Goal: Navigation & Orientation: Understand site structure

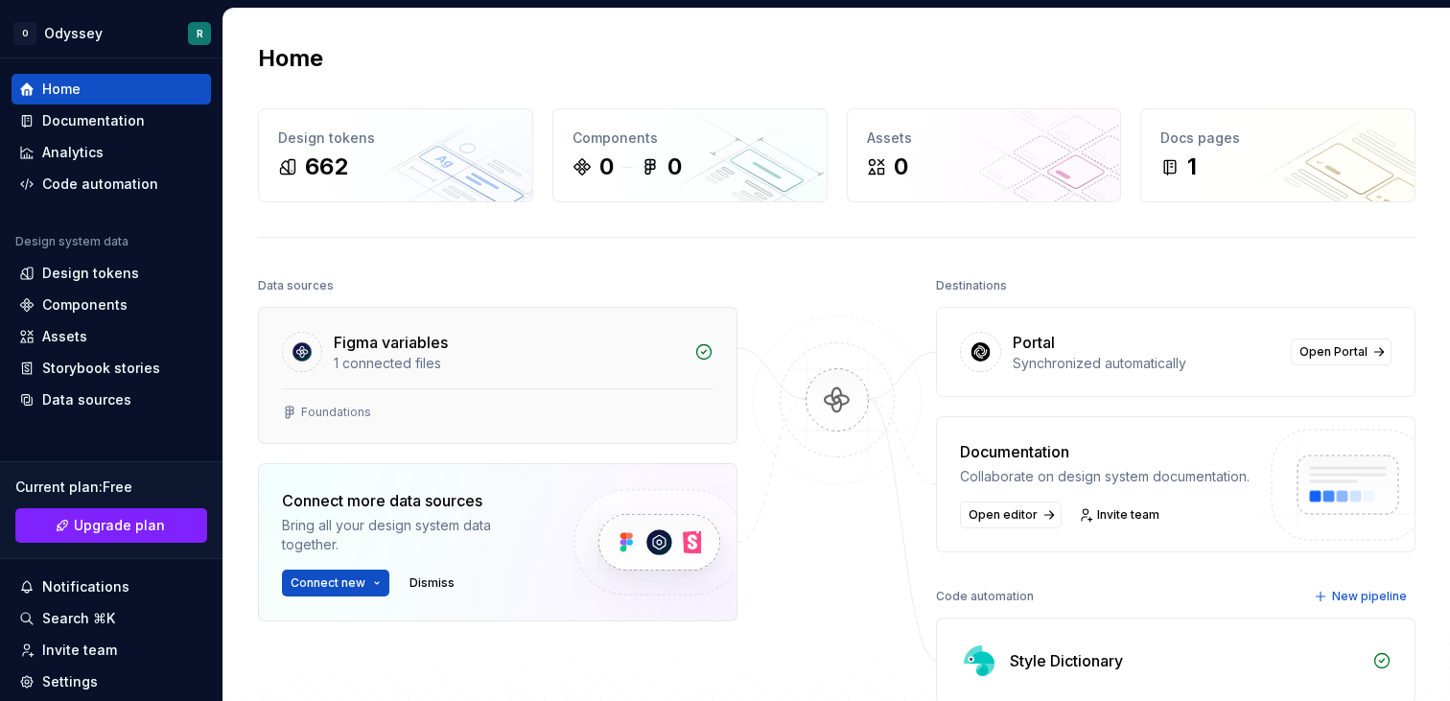
click at [400, 333] on div "Figma variables" at bounding box center [391, 342] width 114 height 23
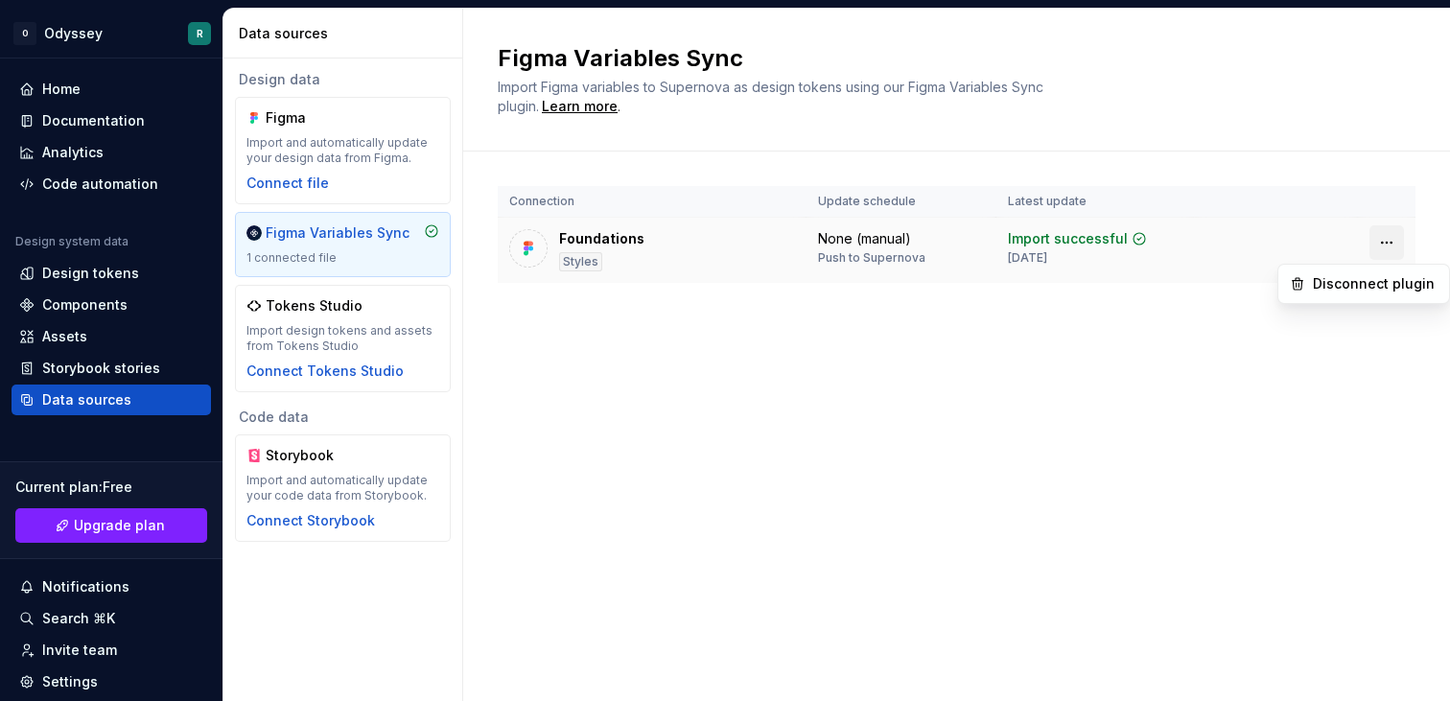
click at [1393, 246] on html "O Odyssey R Home Documentation Analytics Code automation Design system data Des…" at bounding box center [725, 350] width 1450 height 701
click at [868, 346] on html "O Odyssey R Home Documentation Analytics Code automation Design system data Des…" at bounding box center [725, 350] width 1450 height 701
click at [116, 263] on div "Design tokens" at bounding box center [111, 273] width 199 height 31
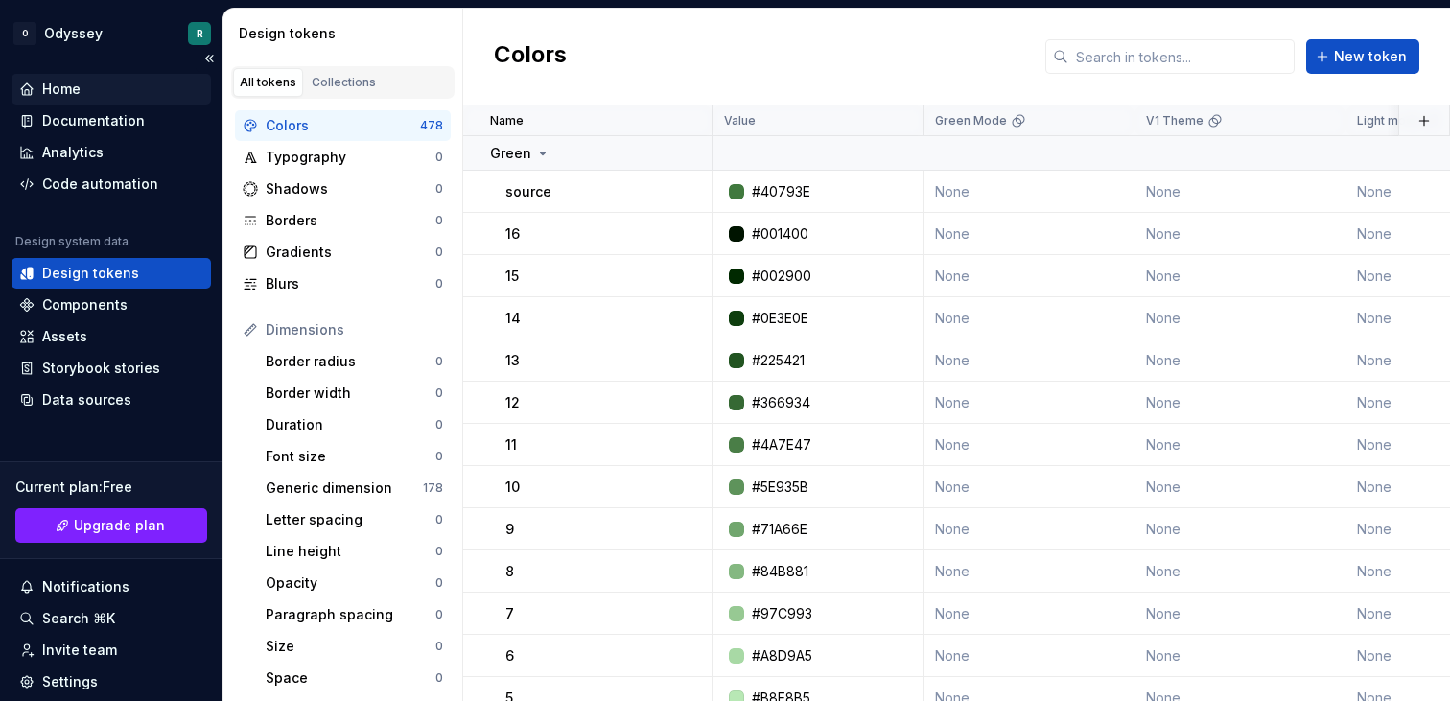
click at [60, 75] on div "Home" at bounding box center [111, 89] width 199 height 31
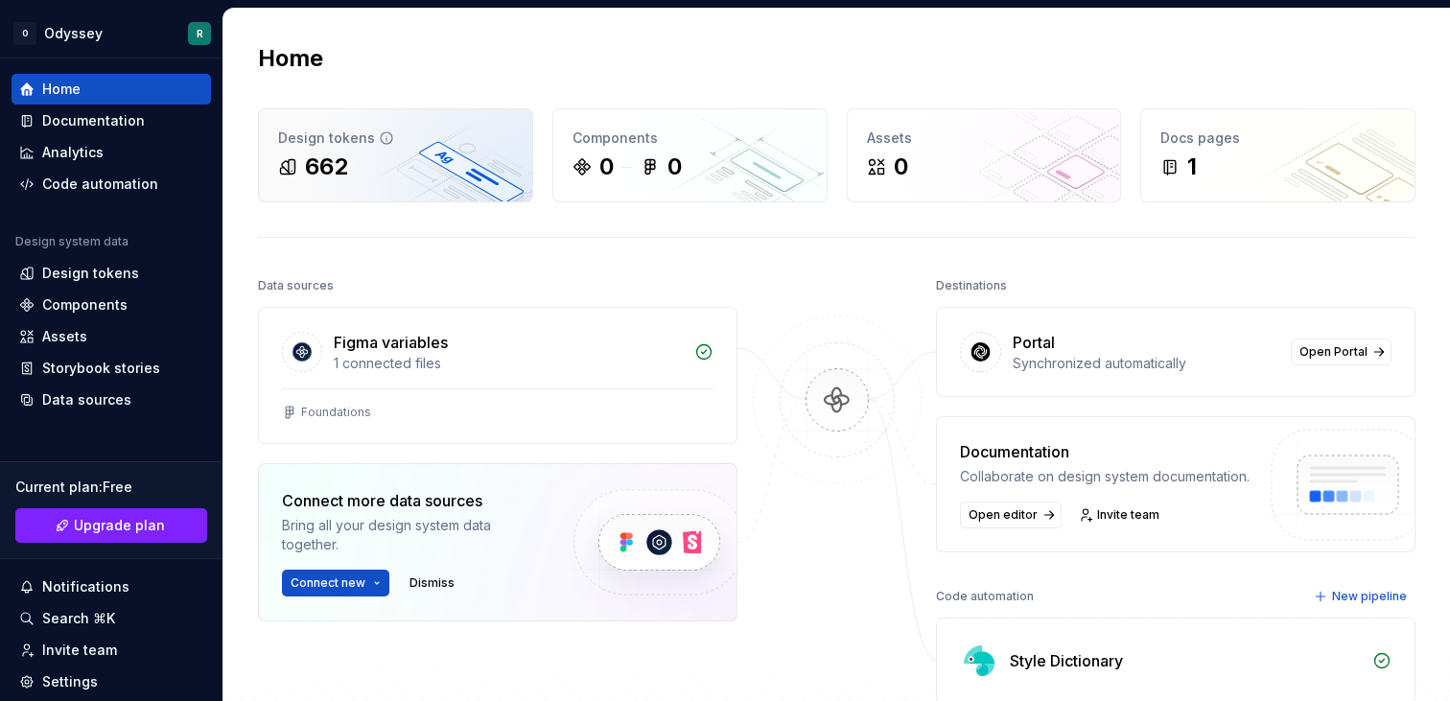
click at [379, 140] on icon at bounding box center [386, 137] width 15 height 15
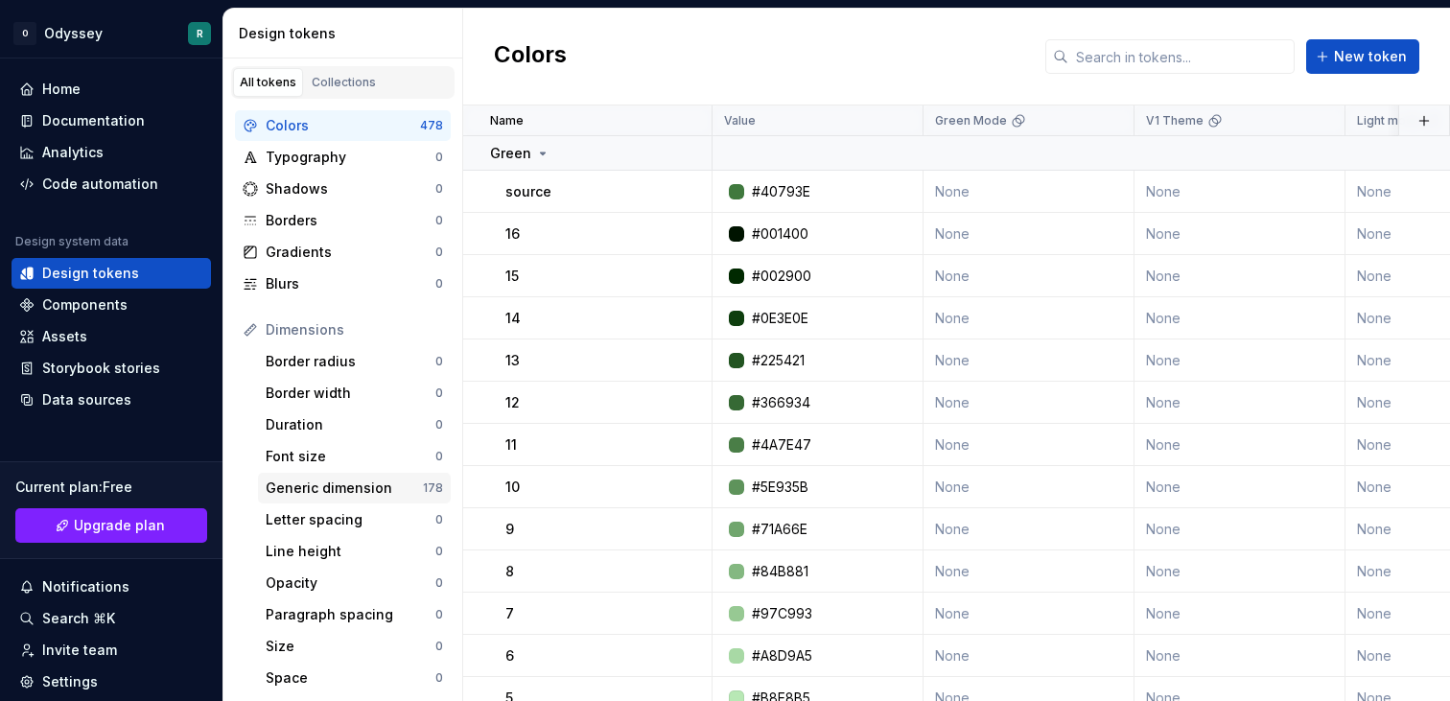
scroll to position [349, 0]
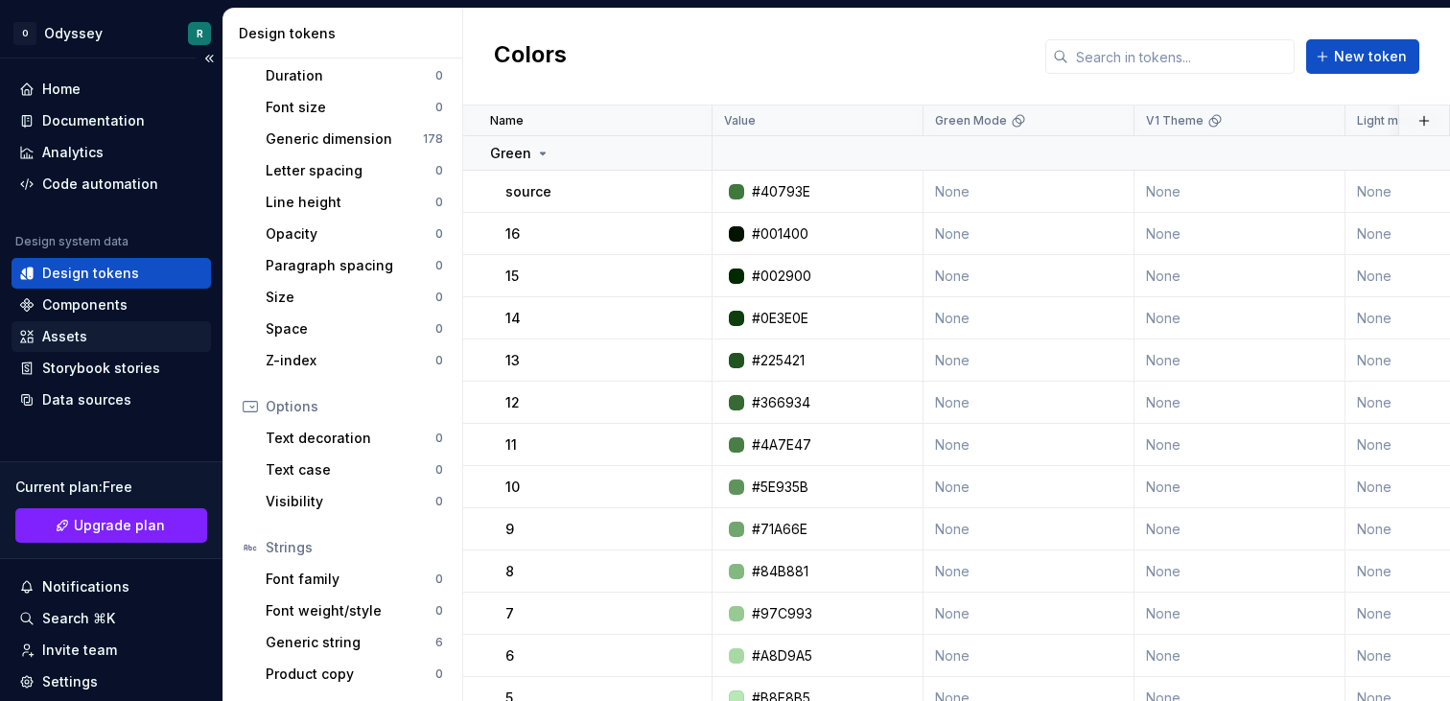
click at [111, 330] on div "Assets" at bounding box center [111, 336] width 184 height 19
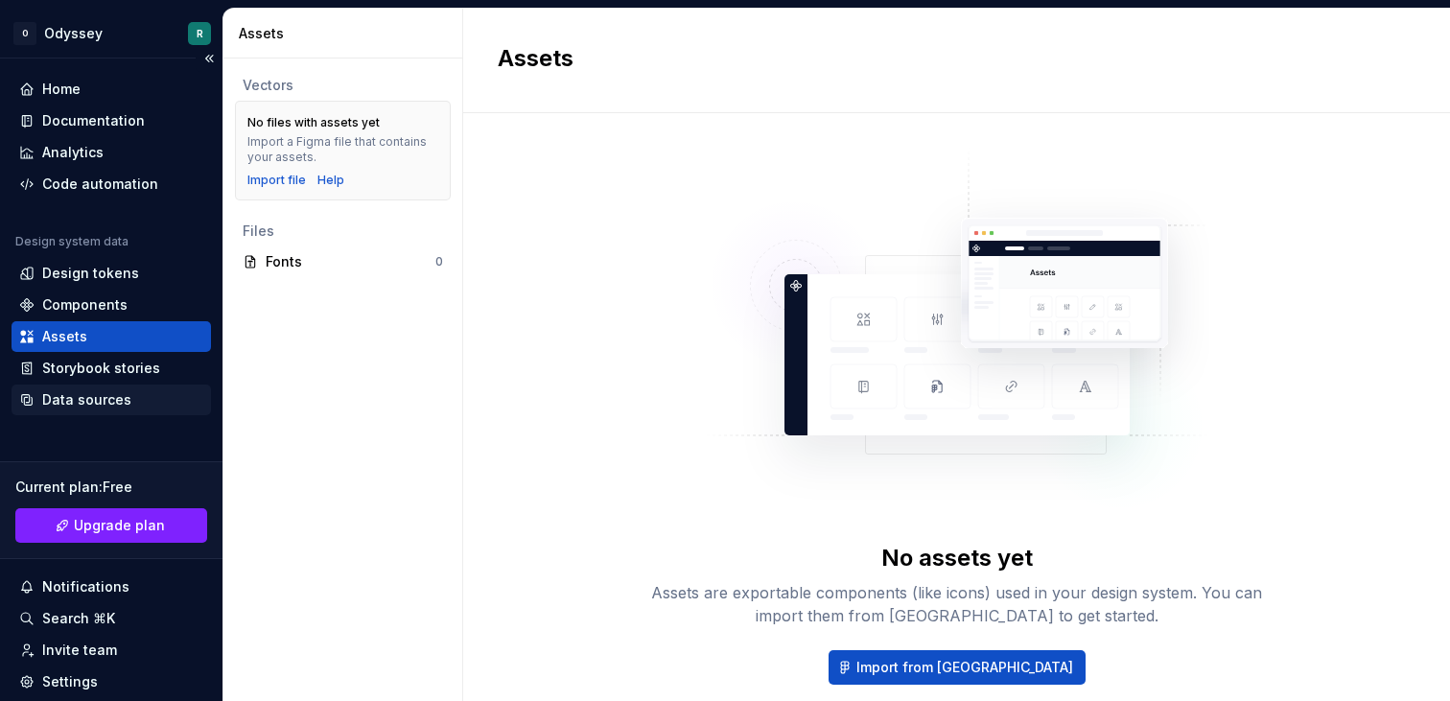
click at [111, 397] on div "Data sources" at bounding box center [86, 399] width 89 height 19
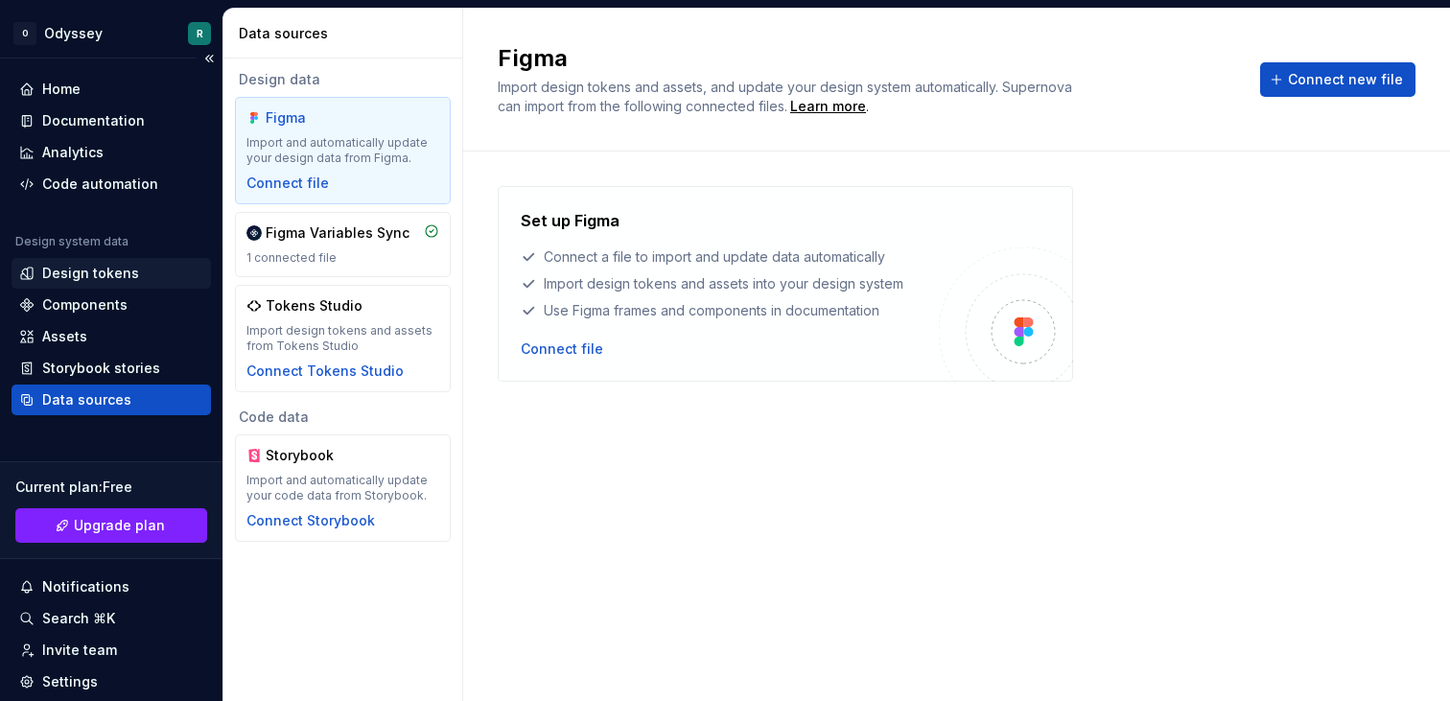
click at [87, 278] on div "Design tokens" at bounding box center [90, 273] width 97 height 19
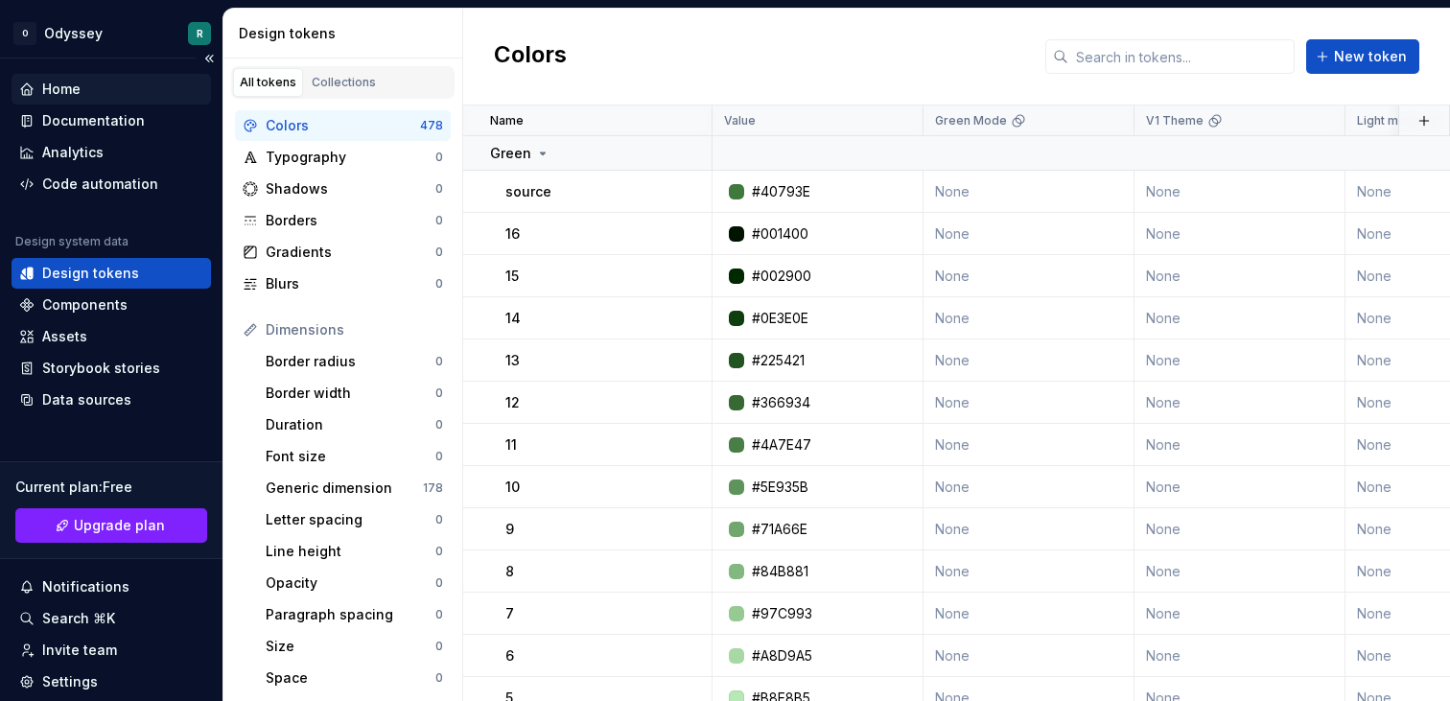
click at [82, 95] on div "Home" at bounding box center [111, 89] width 184 height 19
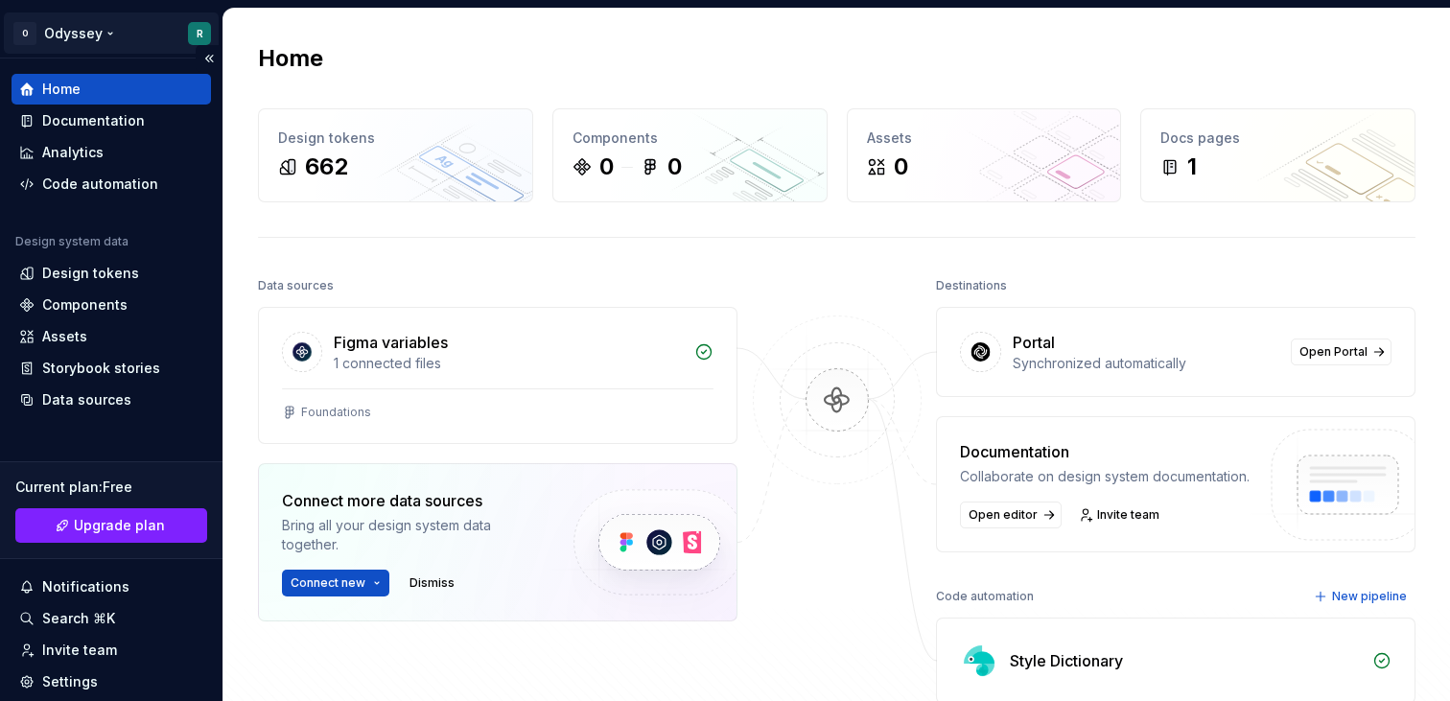
click at [80, 26] on html "O Odyssey R Home Documentation Analytics Code automation Design system data Des…" at bounding box center [725, 350] width 1450 height 701
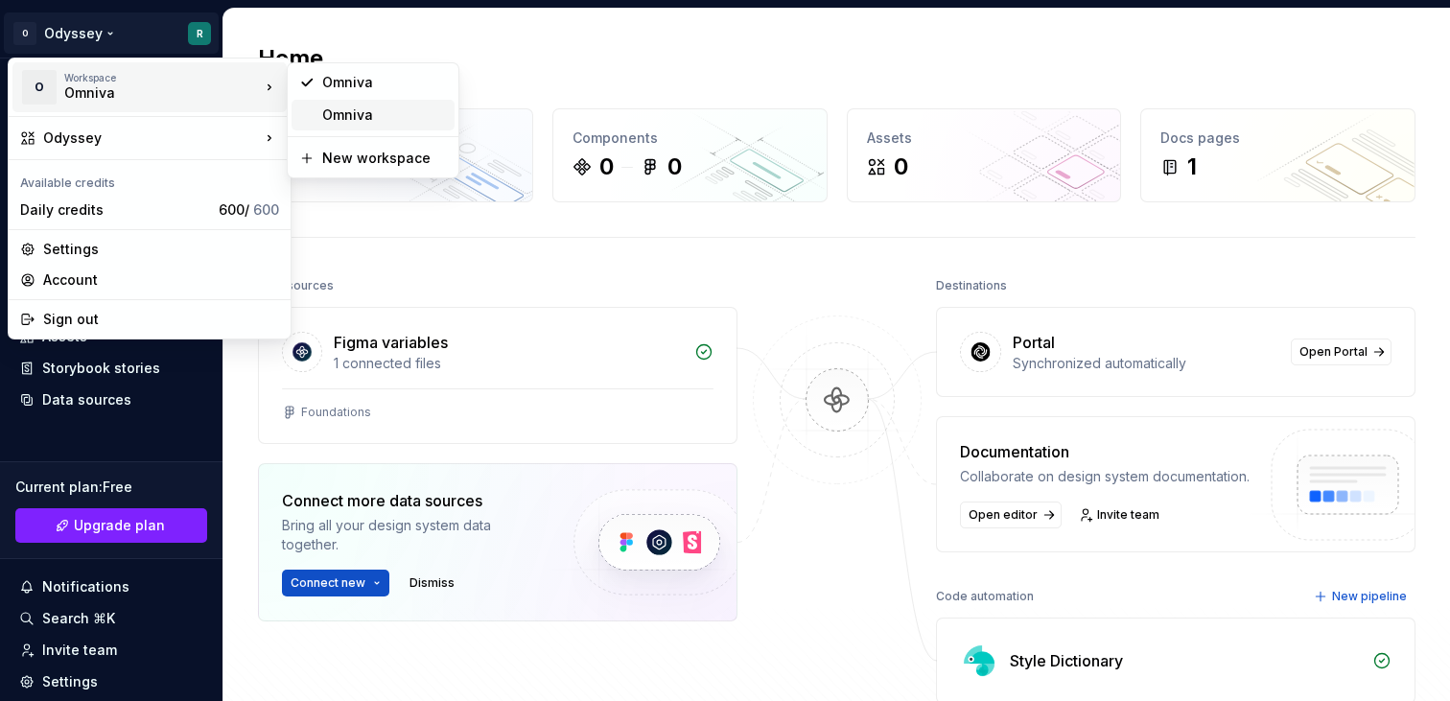
click at [340, 106] on div "Omniva" at bounding box center [384, 114] width 125 height 19
